Goal: Transaction & Acquisition: Purchase product/service

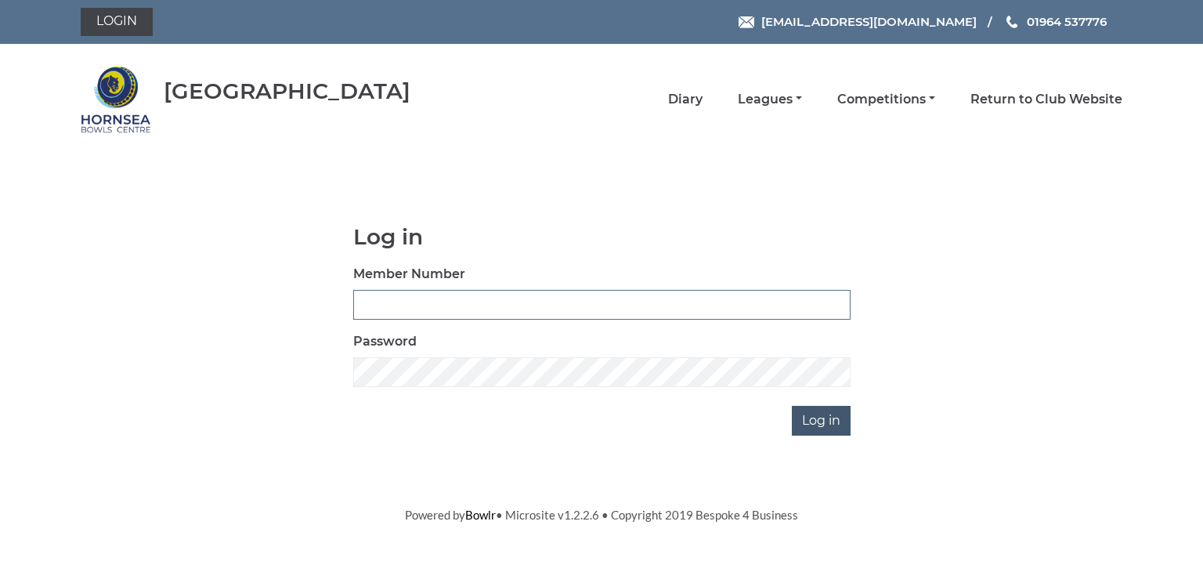
type input "0902"
click at [814, 414] on input "Log in" at bounding box center [821, 421] width 59 height 30
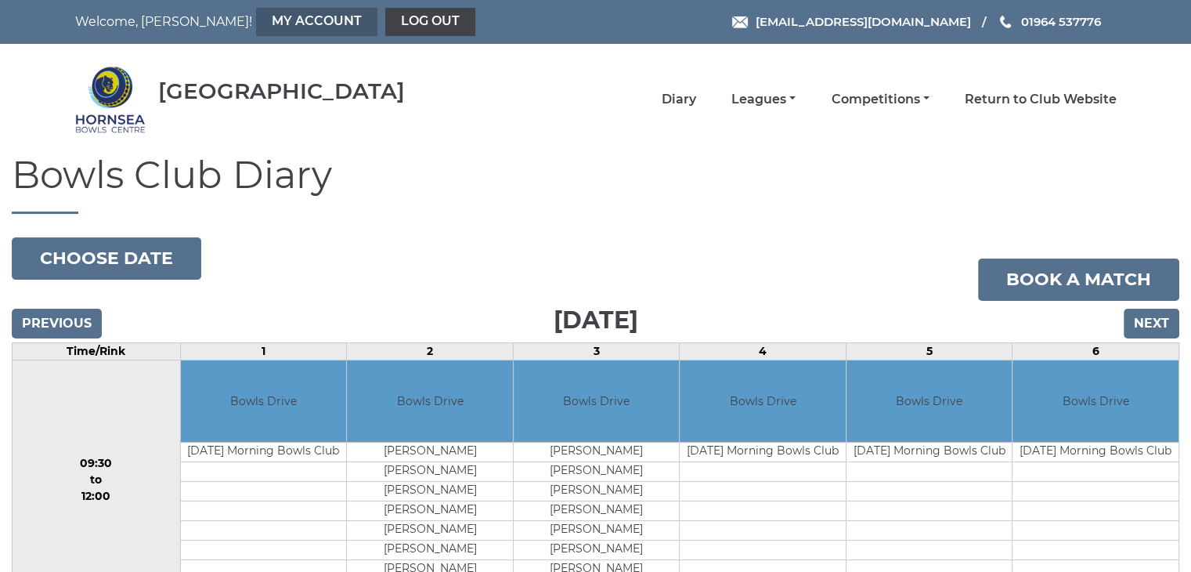
click at [256, 15] on link "My Account" at bounding box center [316, 22] width 121 height 28
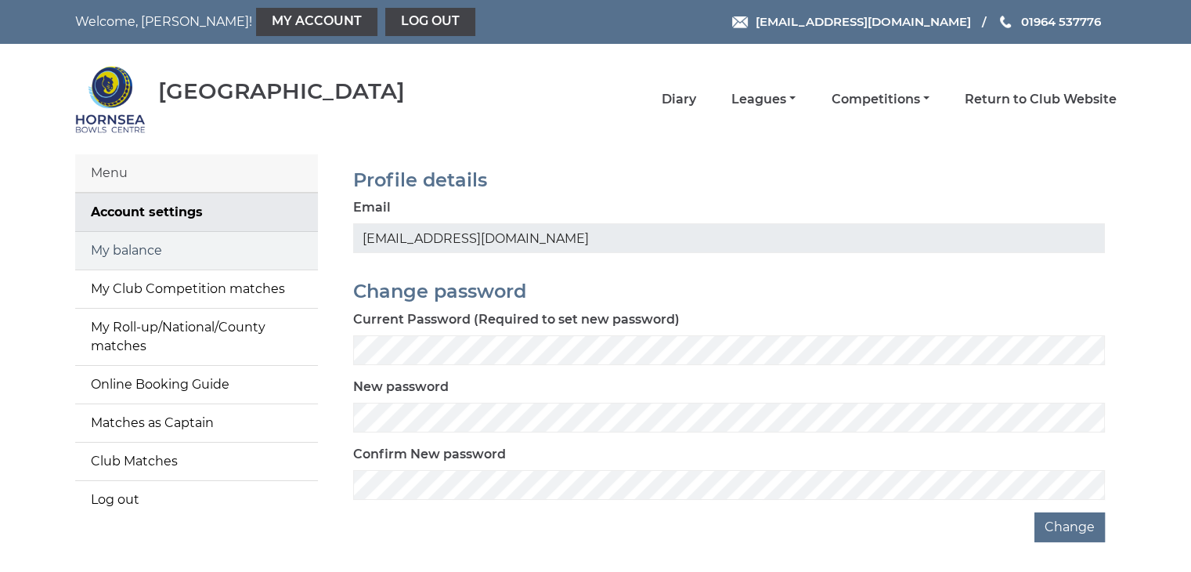
click at [207, 251] on link "My balance" at bounding box center [196, 251] width 243 height 38
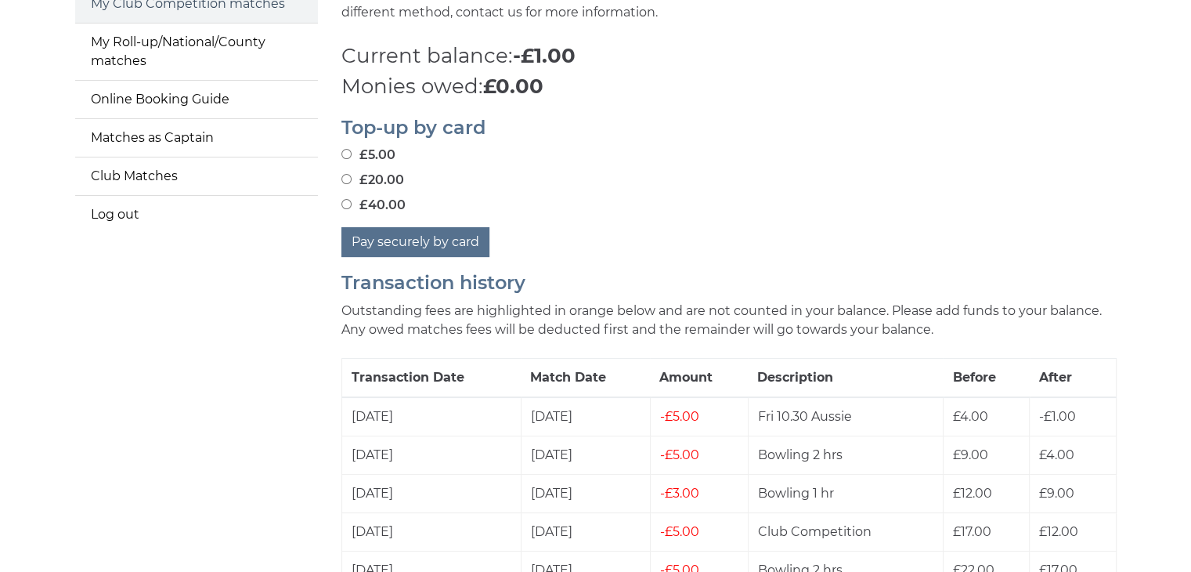
scroll to position [313, 0]
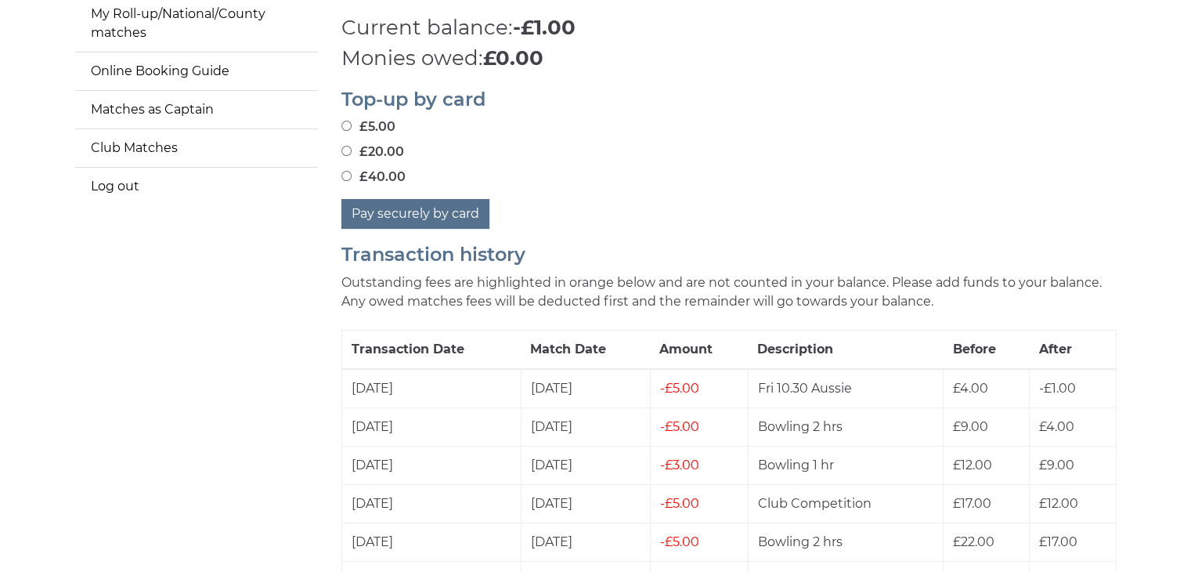
click at [345, 173] on input "£40.00" at bounding box center [347, 176] width 10 height 10
radio input "true"
click at [423, 214] on button "Pay securely by card" at bounding box center [416, 214] width 148 height 30
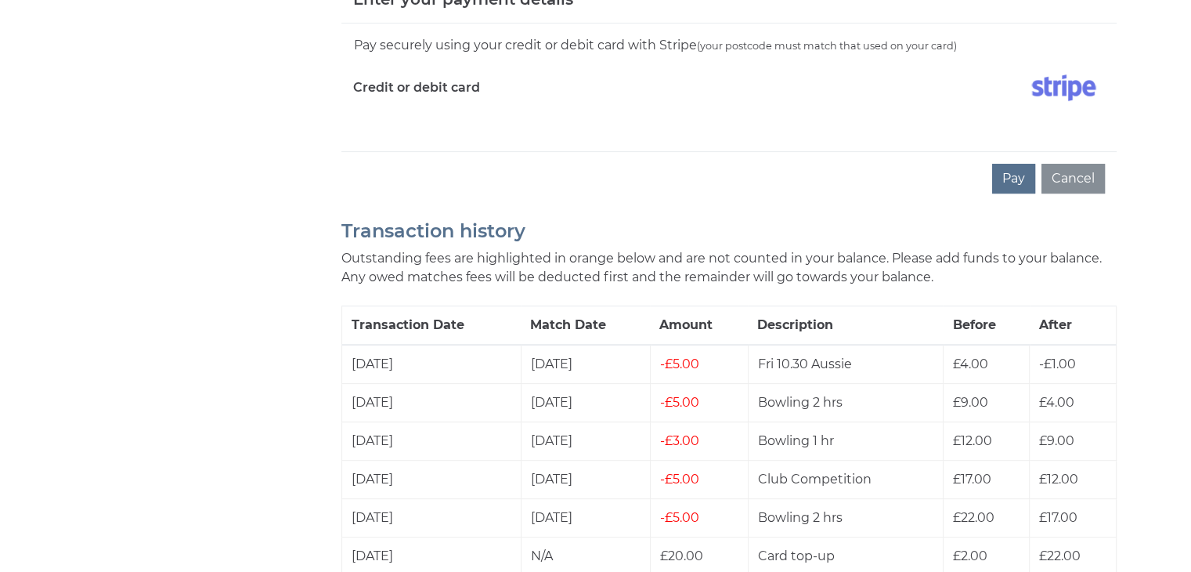
scroll to position [470, 0]
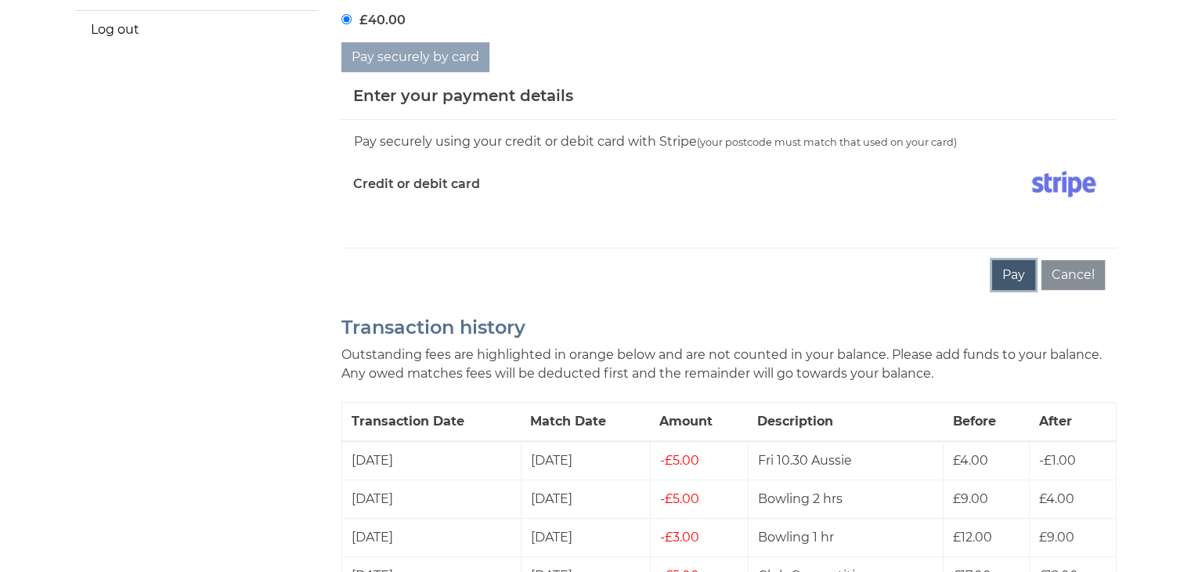
click at [1017, 271] on button "Pay" at bounding box center [1013, 275] width 43 height 30
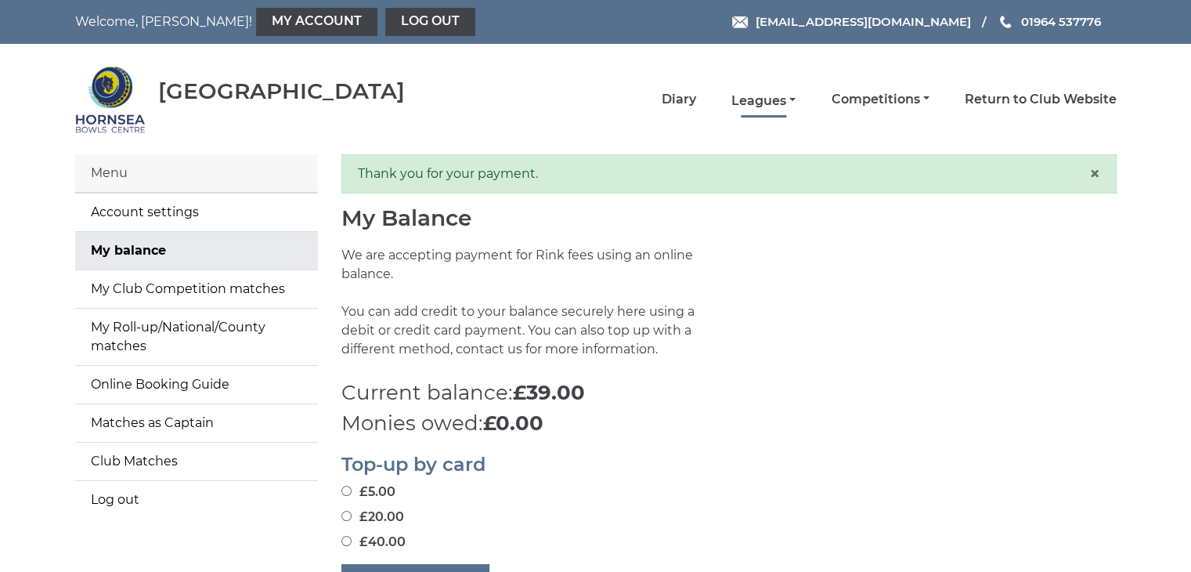
click at [761, 97] on link "Leagues" at bounding box center [764, 100] width 64 height 17
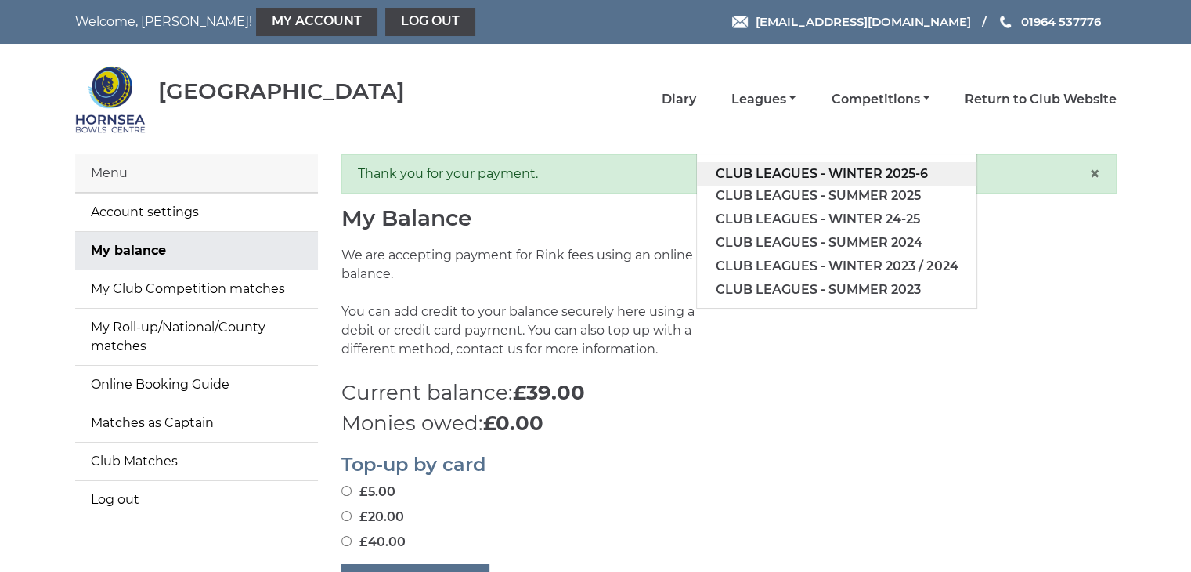
click at [829, 173] on link "Club leagues - Winter 2025-6" at bounding box center [837, 173] width 280 height 23
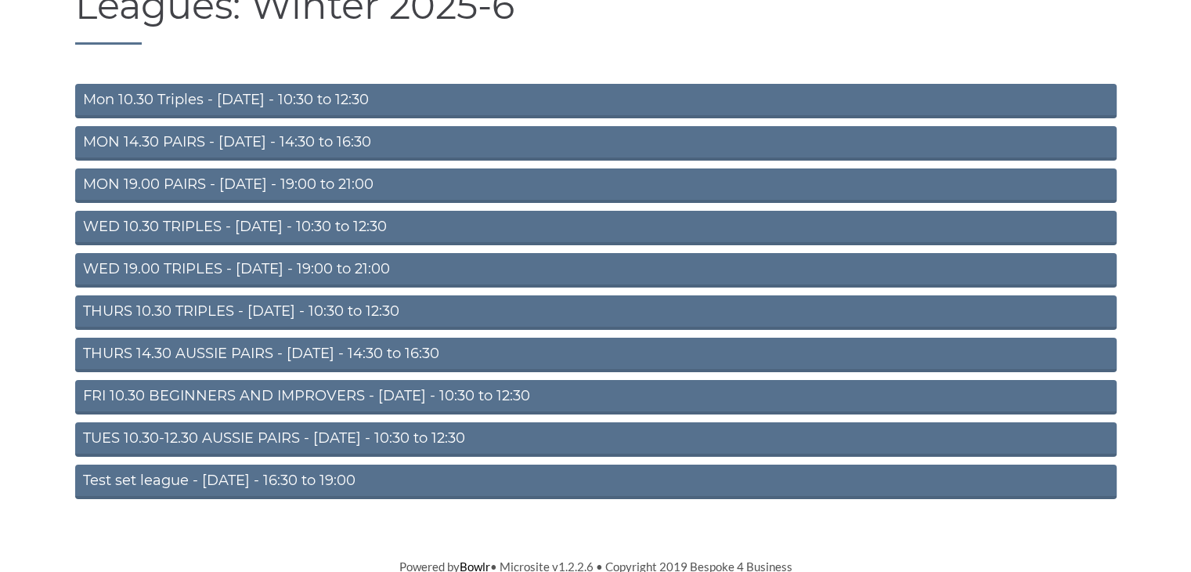
scroll to position [172, 0]
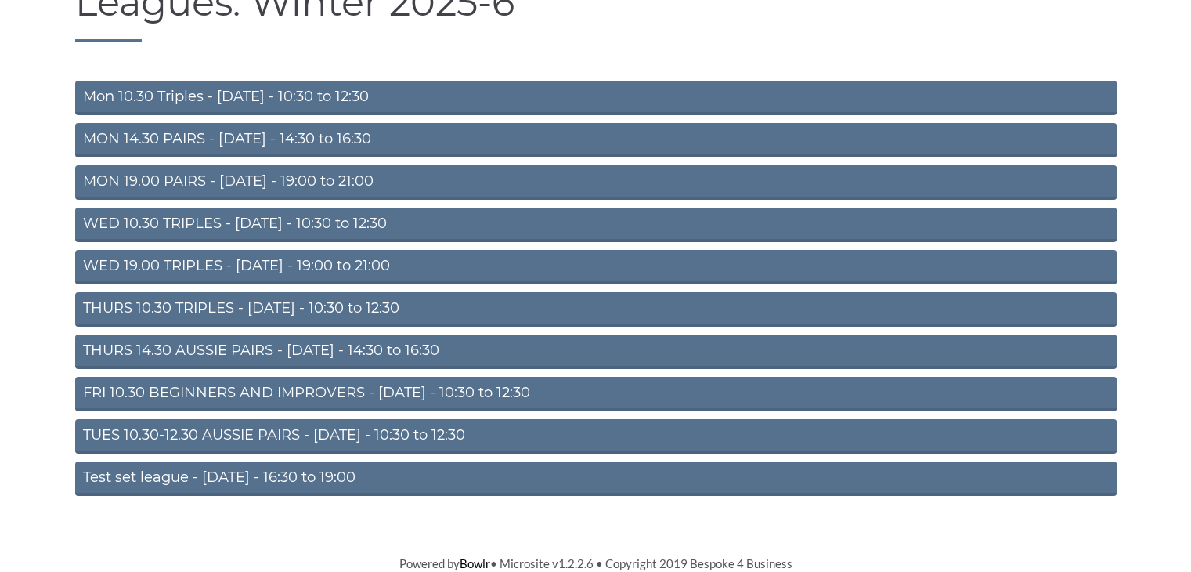
click at [290, 345] on link "THURS 14.30 AUSSIE PAIRS - [DATE] - 14:30 to 16:30" at bounding box center [596, 351] width 1042 height 34
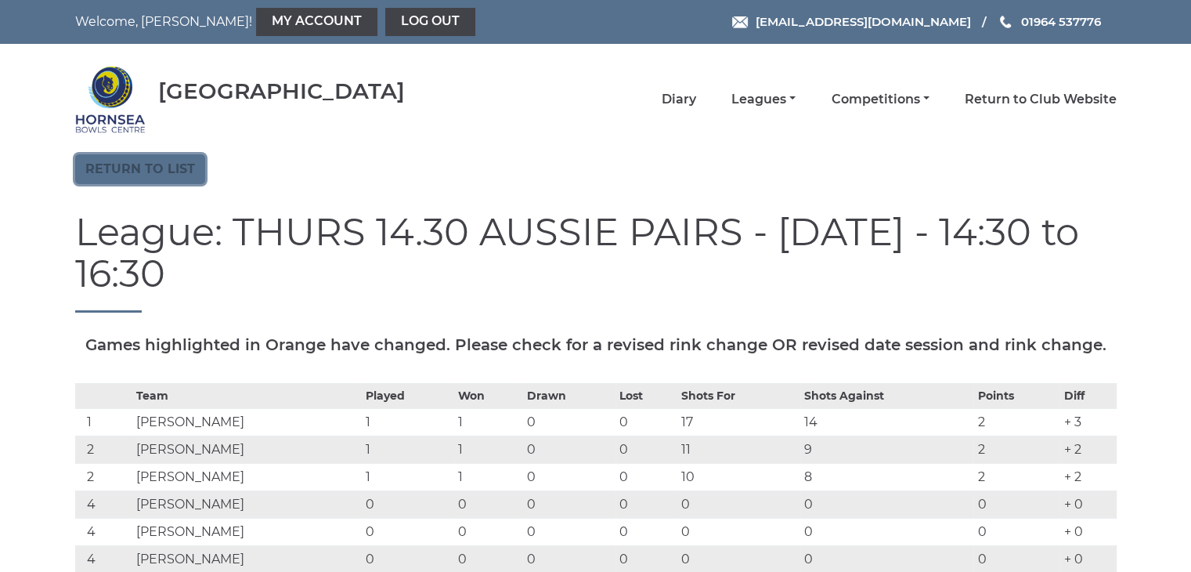
click at [158, 160] on link "Return to list" at bounding box center [140, 169] width 130 height 30
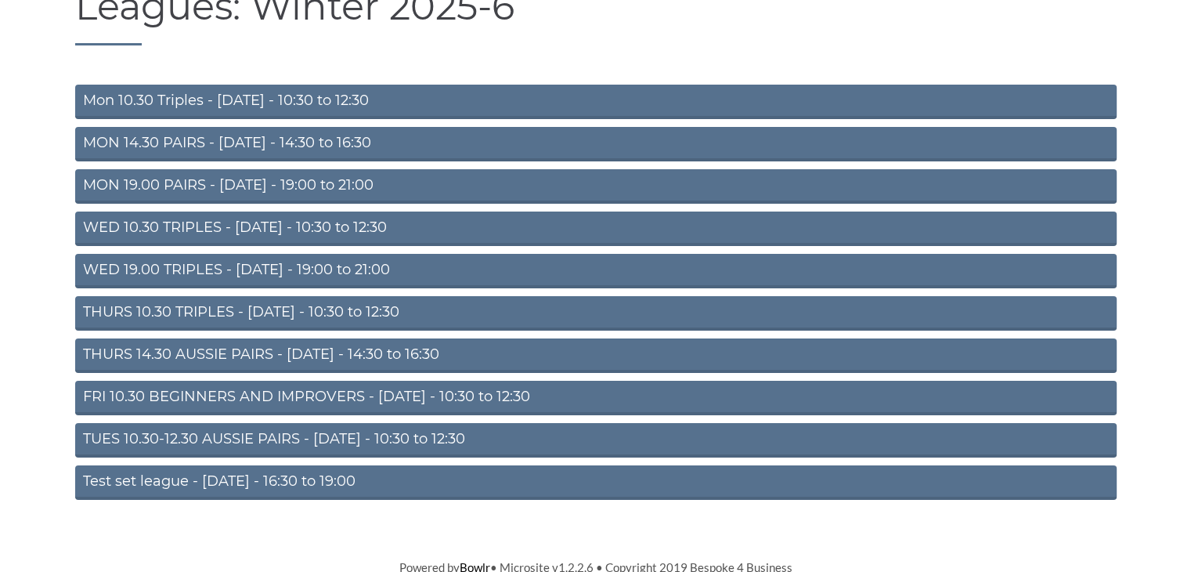
scroll to position [172, 0]
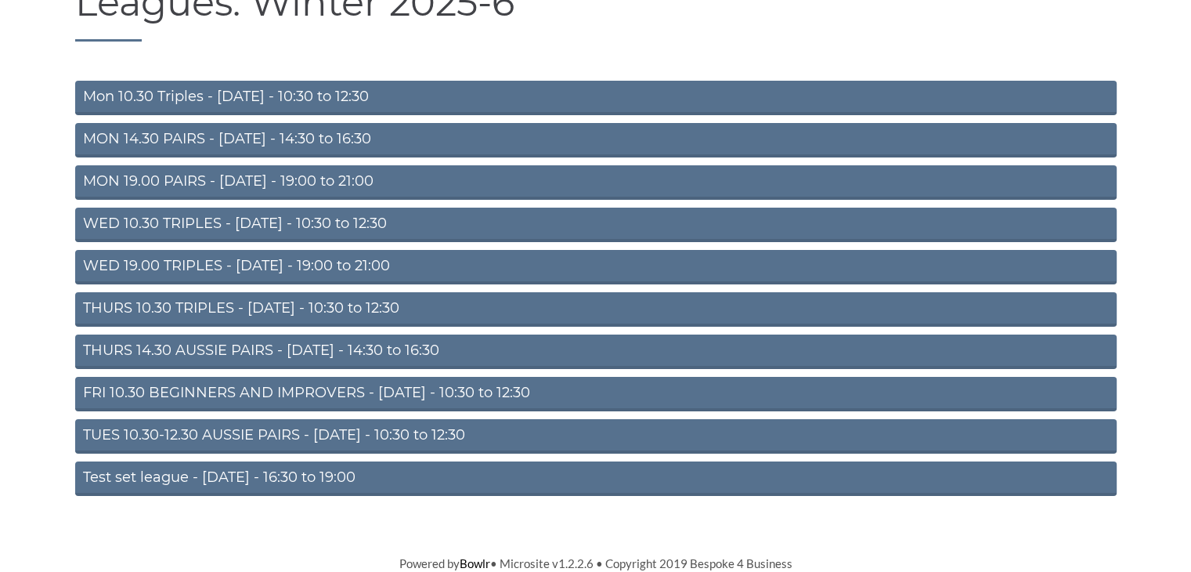
click at [226, 391] on link "FRI 10.30 BEGINNERS AND IMPROVERS - [DATE] - 10:30 to 12:30" at bounding box center [596, 394] width 1042 height 34
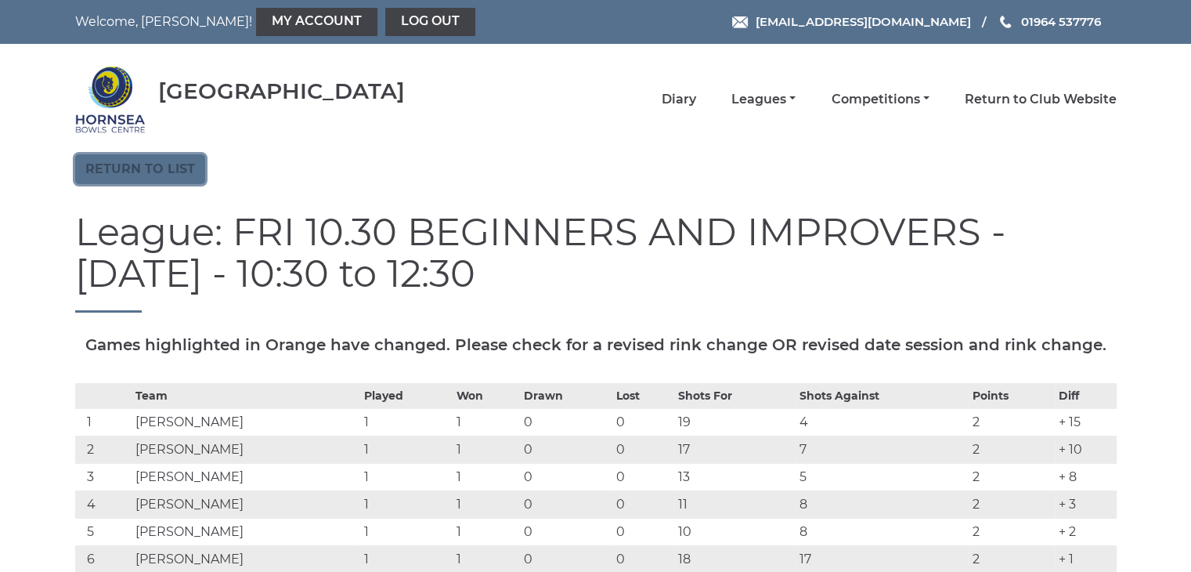
click at [133, 167] on link "Return to list" at bounding box center [140, 169] width 130 height 30
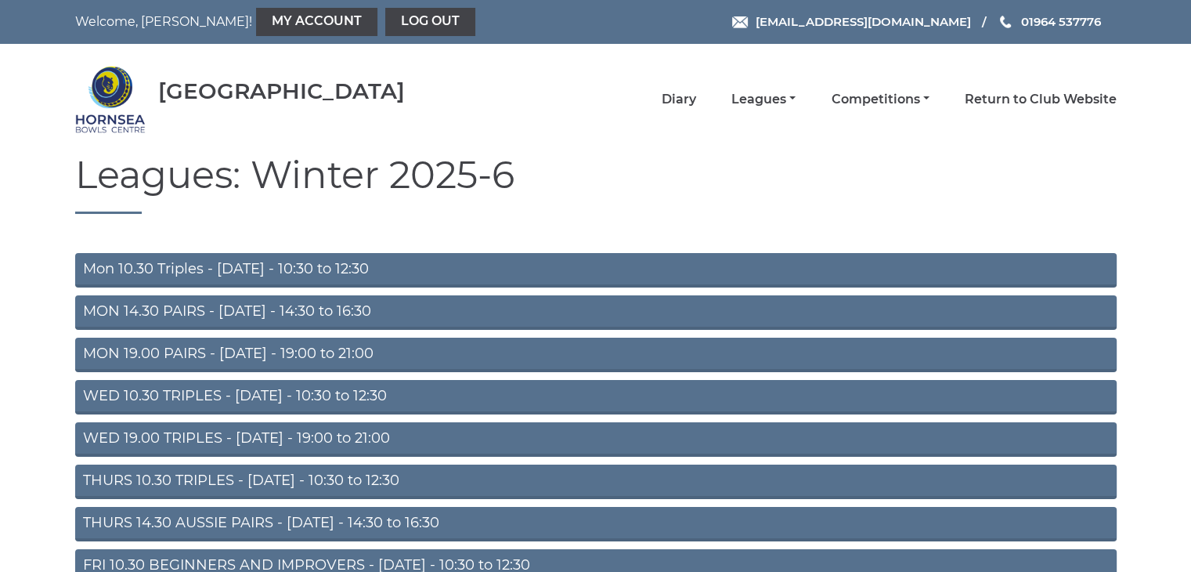
click at [279, 388] on link "WED 10.30 TRIPLES - [DATE] - 10:30 to 12:30" at bounding box center [596, 397] width 1042 height 34
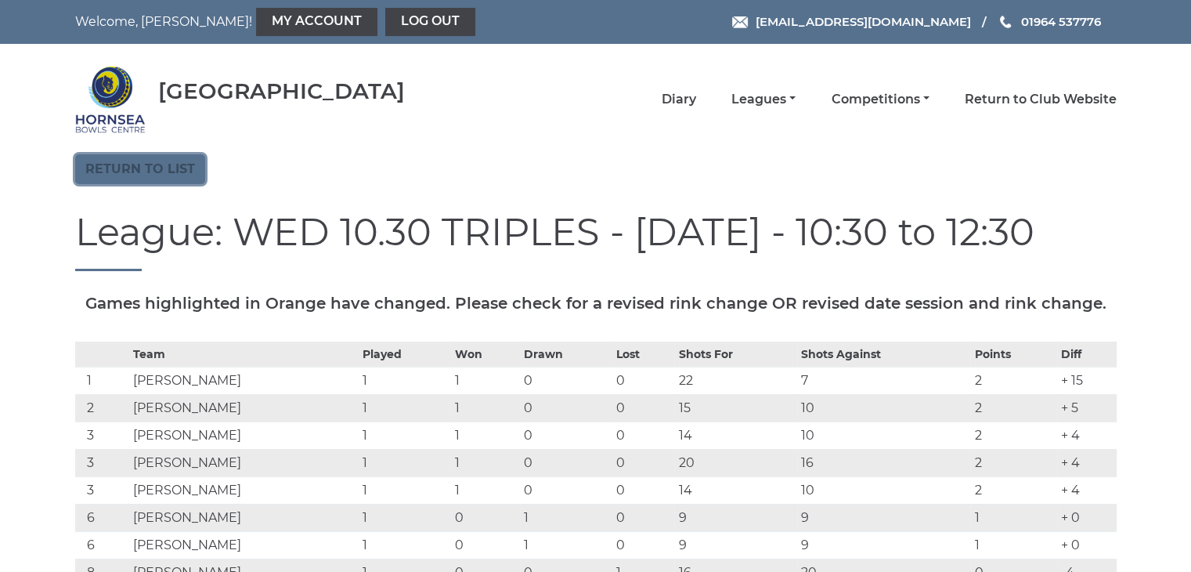
click at [158, 167] on link "Return to list" at bounding box center [140, 169] width 130 height 30
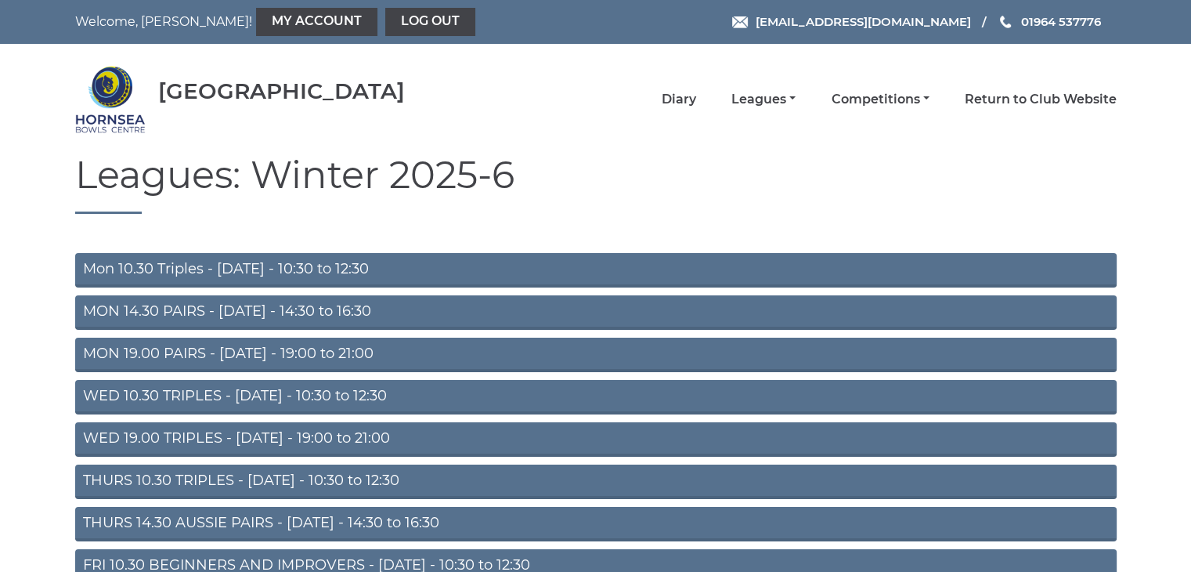
click at [462, 270] on link "Mon 10.30 Triples - Monday - 10:30 to 12:30" at bounding box center [596, 270] width 1042 height 34
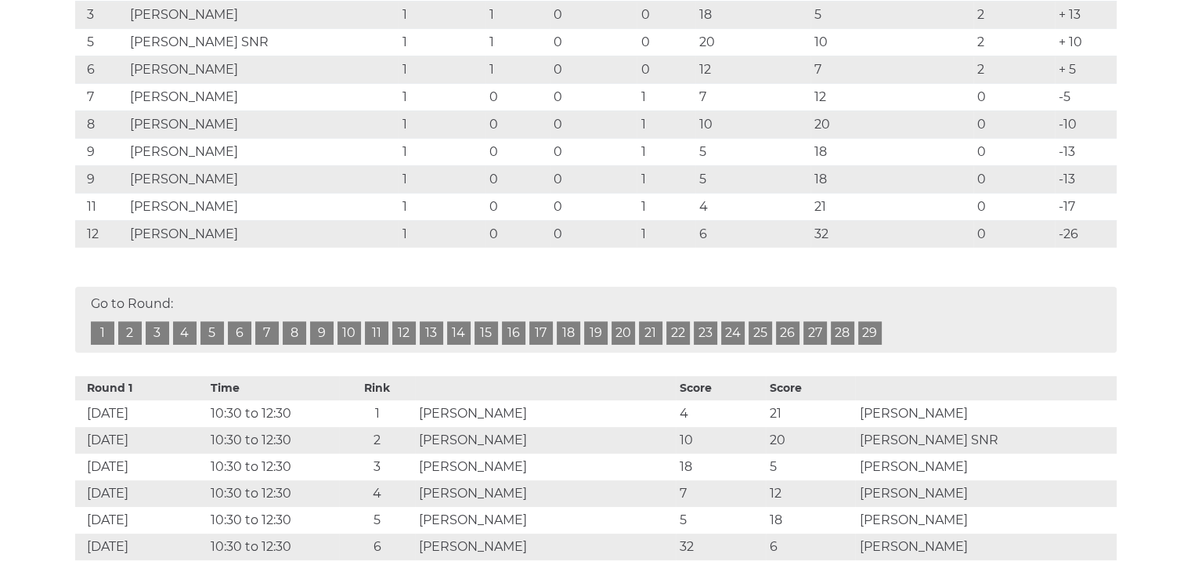
scroll to position [470, 0]
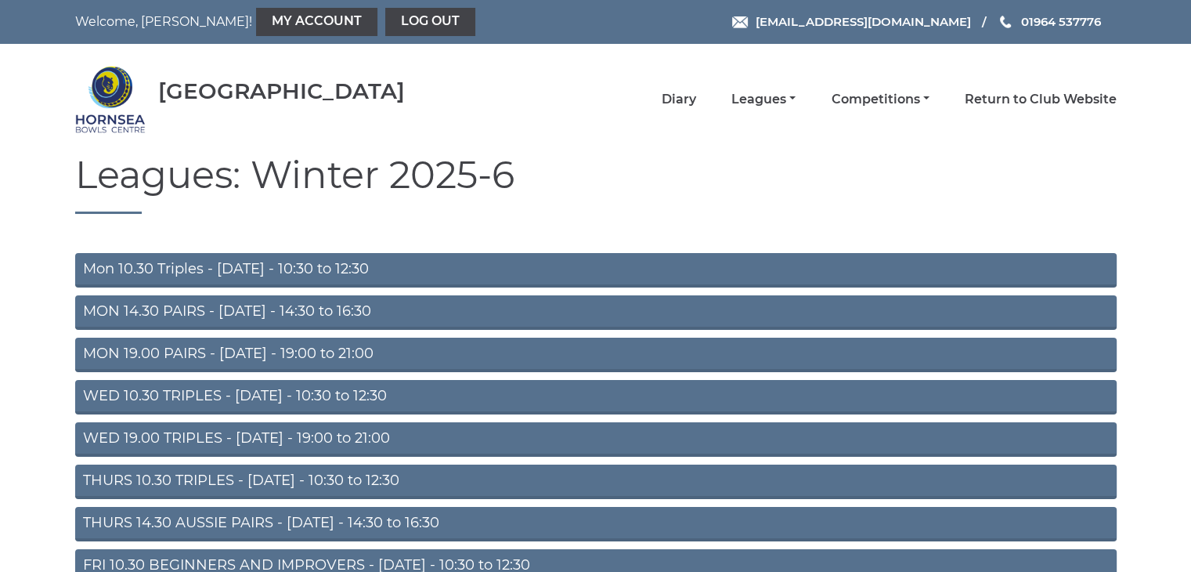
click at [260, 314] on link "MON 14.30 PAIRS - [DATE] - 14:30 to 16:30" at bounding box center [596, 312] width 1042 height 34
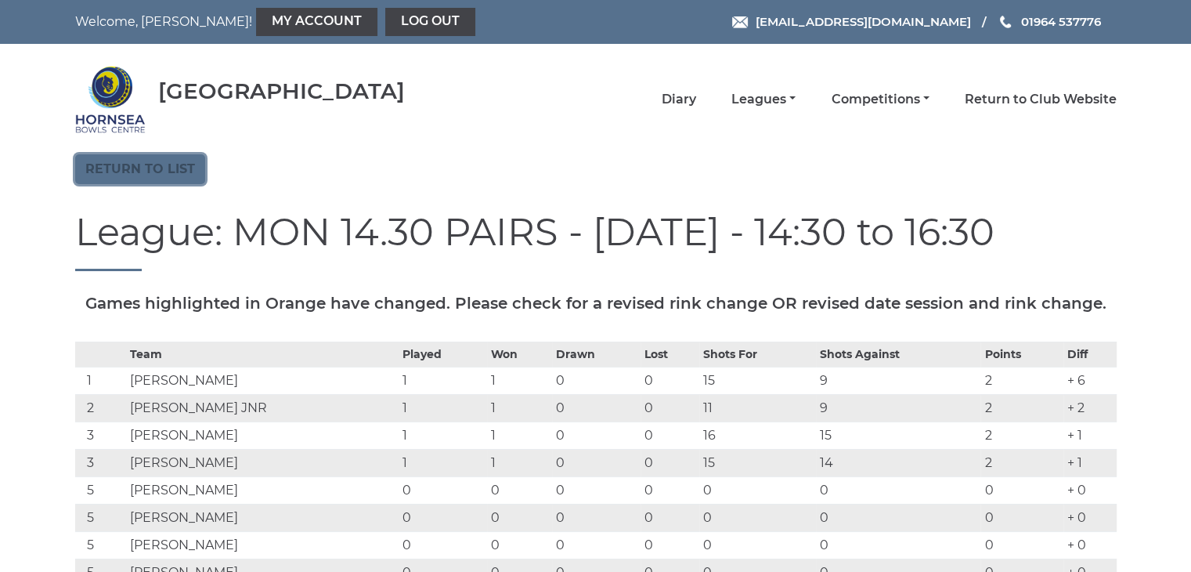
click at [132, 168] on link "Return to list" at bounding box center [140, 169] width 130 height 30
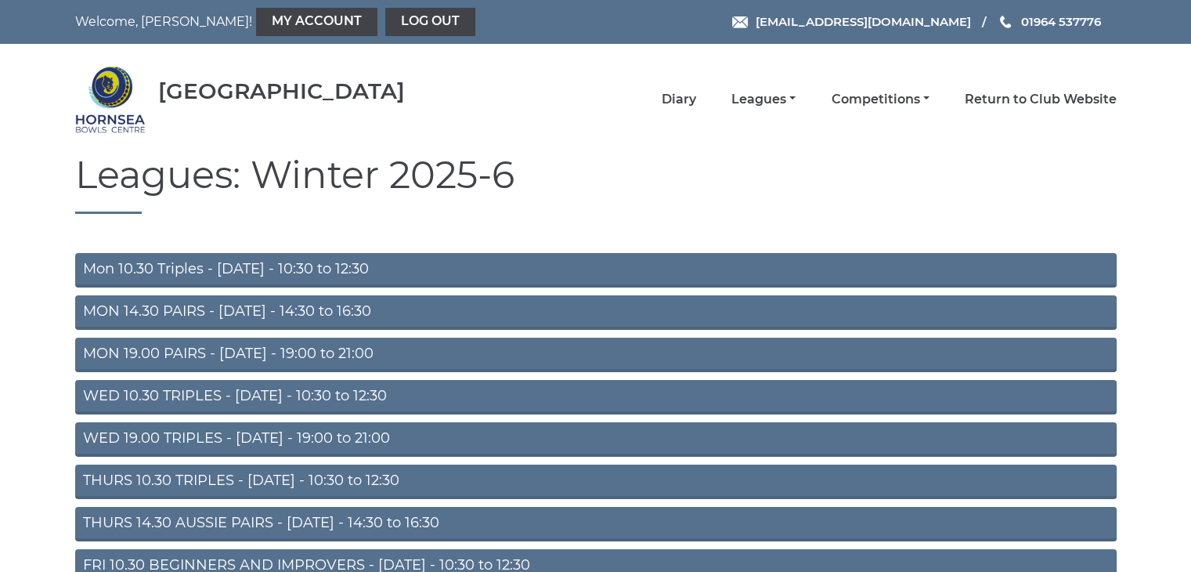
click at [208, 352] on link "MON 19.00 PAIRS - [DATE] - 19:00 to 21:00" at bounding box center [596, 355] width 1042 height 34
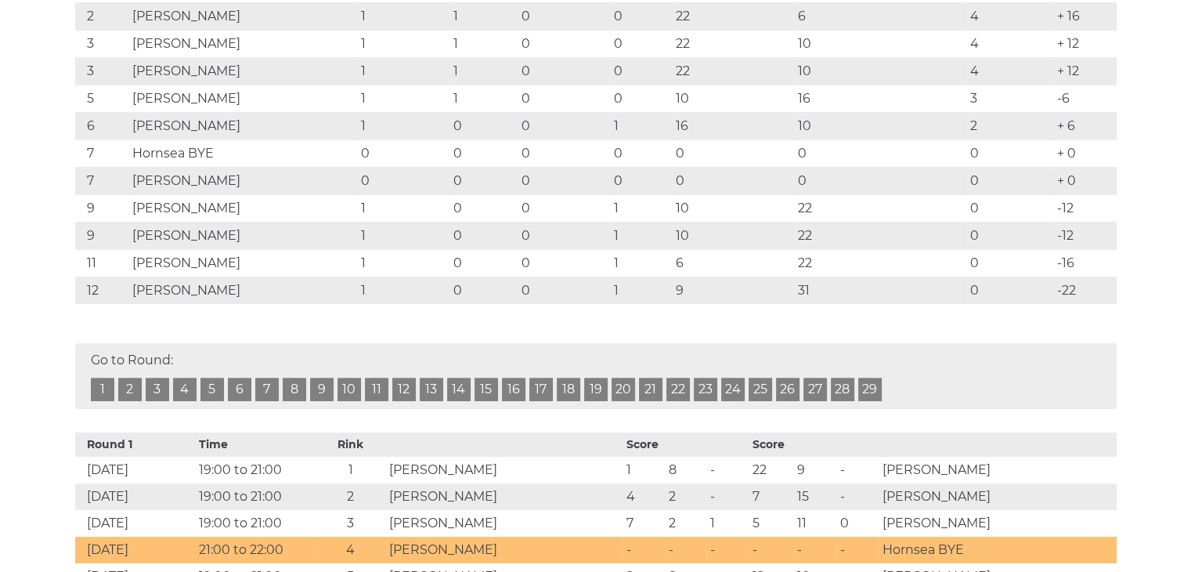
scroll to position [313, 0]
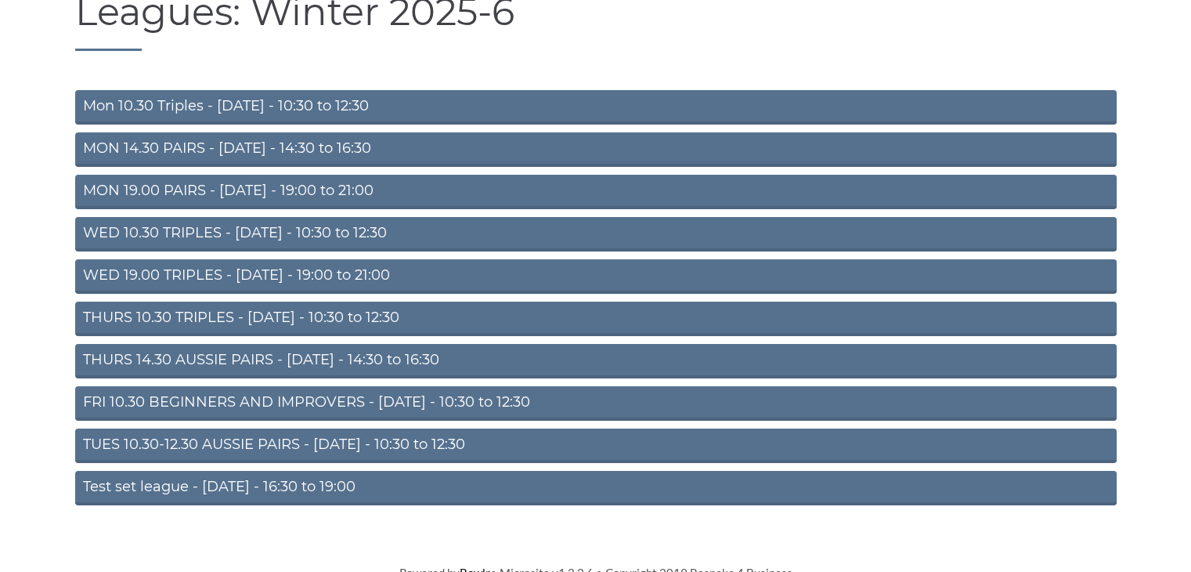
scroll to position [172, 0]
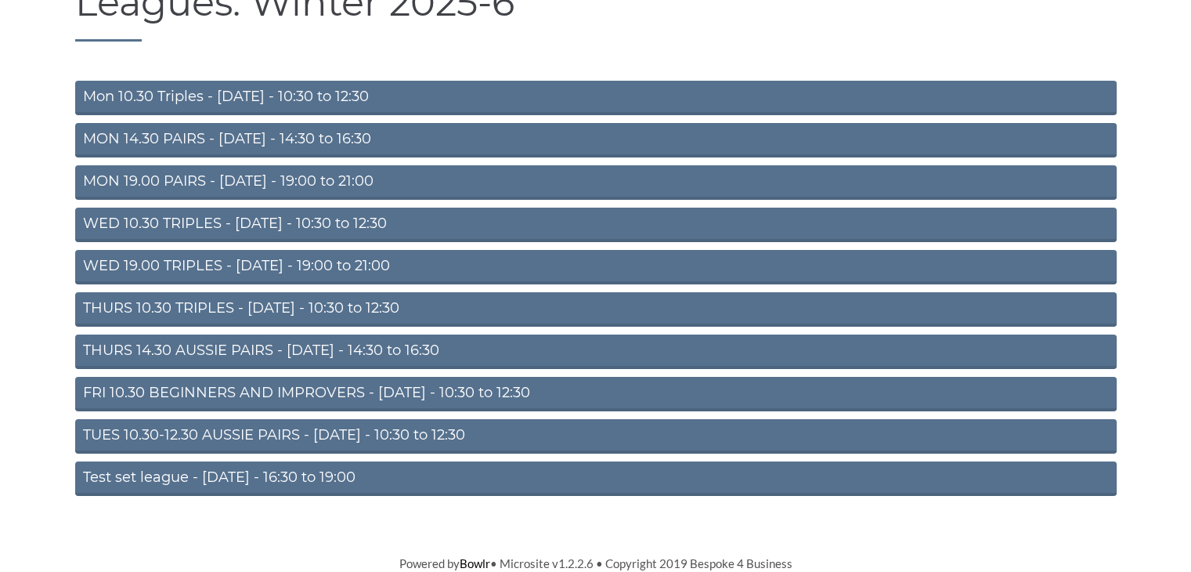
click at [273, 429] on link "TUES 10.30-12.30 AUSSIE PAIRS - [DATE] - 10:30 to 12:30" at bounding box center [596, 436] width 1042 height 34
